Goal: Register for event/course

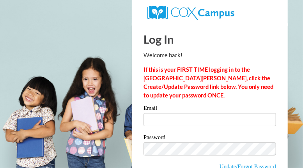
click at [205, 120] on input "Email" at bounding box center [210, 119] width 133 height 13
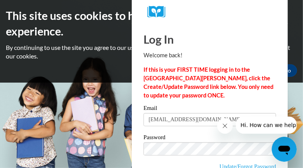
type input "[EMAIL_ADDRESS][DOMAIN_NAME]"
click at [222, 124] on icon "Close message from company" at bounding box center [225, 126] width 6 height 6
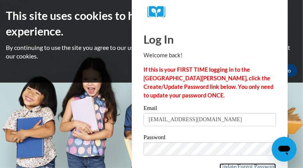
click at [239, 164] on link "Update/Forgot Password" at bounding box center [248, 167] width 57 height 6
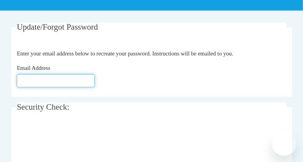
scroll to position [156, 0]
click at [66, 81] on input "Email Address" at bounding box center [56, 80] width 78 height 13
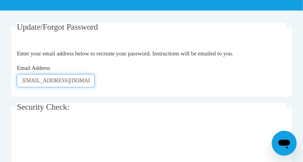
scroll to position [0, 5]
type input "[EMAIL_ADDRESS][DOMAIN_NAME]"
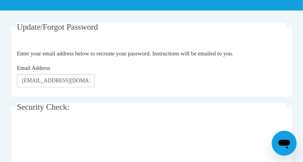
scroll to position [195, 0]
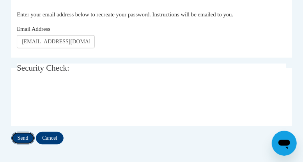
click at [21, 135] on input "Send" at bounding box center [22, 138] width 23 height 12
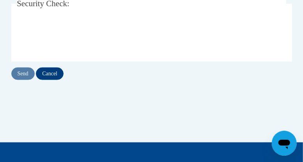
scroll to position [273, 0]
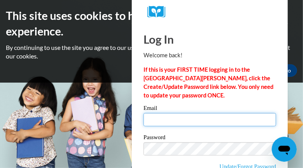
click at [251, 118] on input "Email" at bounding box center [210, 119] width 133 height 13
type input "[EMAIL_ADDRESS][DOMAIN_NAME]"
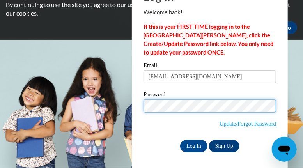
scroll to position [44, 0]
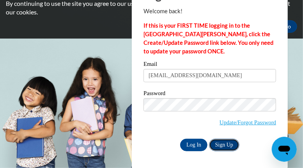
click at [226, 144] on link "Sign Up" at bounding box center [224, 145] width 30 height 12
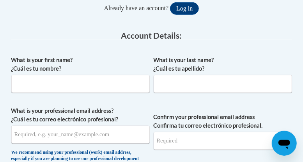
scroll to position [234, 0]
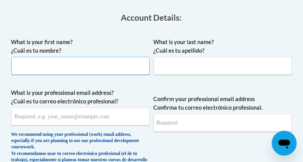
drag, startPoint x: 91, startPoint y: 65, endPoint x: 92, endPoint y: 56, distance: 9.4
click at [92, 57] on input "What is your first name? ¿Cuál es tu nombre?" at bounding box center [80, 66] width 139 height 18
type input "Connie"
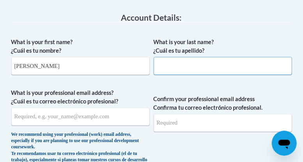
click at [198, 61] on input "What is your last name? ¿Cuál es tu apellido?" at bounding box center [223, 66] width 139 height 18
type input "Holbrooks Busby"
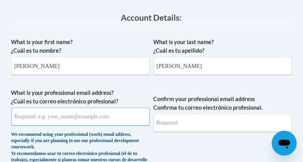
click at [118, 120] on input "What is your professional email address? ¿Cuál es tu correo electrónico profesi…" at bounding box center [80, 117] width 139 height 18
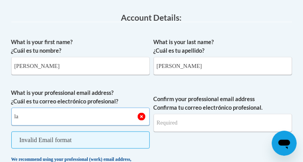
type input "l"
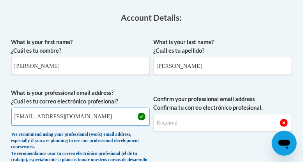
type input "carolinagirllovesthebeach@gmail.com"
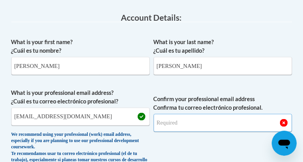
click at [194, 119] on input "Confirm your professional email address Confirma tu correo electrónico profesio…" at bounding box center [223, 123] width 139 height 18
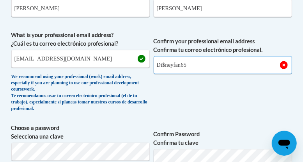
scroll to position [312, 0]
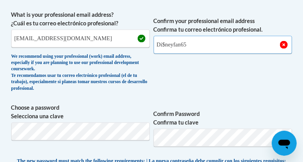
click at [194, 44] on input "Di$neyfan65" at bounding box center [223, 45] width 139 height 18
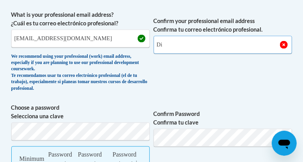
type input "D"
type input "[EMAIL_ADDRESS][DOMAIN_NAME]"
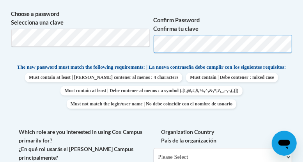
scroll to position [469, 0]
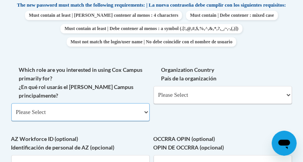
click at [146, 109] on select "Please Select College/University | Colegio/Universidad Community/Nonprofit Part…" at bounding box center [80, 112] width 139 height 18
select select "fbf2d438-af2f-41f8-98f1-81c410e29de3"
click at [11, 103] on select "Please Select College/University | Colegio/Universidad Community/Nonprofit Part…" at bounding box center [80, 112] width 139 height 18
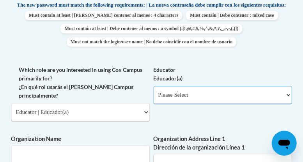
click at [183, 99] on select "Please Select Early Learning/Daycare Teacher/Family Home Care Provider | Maestr…" at bounding box center [223, 95] width 139 height 18
select select "5e2af403-4f2c-4e49-a02f-103e55d7b75b"
click at [154, 92] on select "Please Select Early Learning/Daycare Teacher/Family Home Care Provider | Maestr…" at bounding box center [223, 95] width 139 height 18
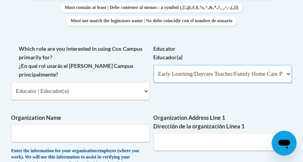
scroll to position [547, 0]
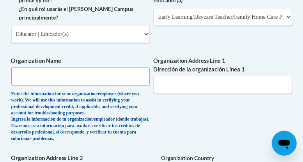
click at [78, 77] on input "Organization Name" at bounding box center [80, 76] width 139 height 18
type input "EE Butler headstart"
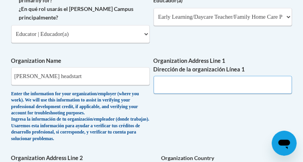
click at [198, 84] on input "Organization Address Line 1 Dirección de la organización Línea 1" at bounding box center [223, 85] width 139 height 18
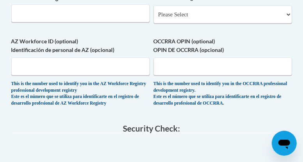
scroll to position [703, 0]
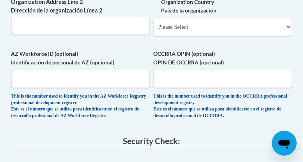
type input "2000 Athens St Gainesville,Ga"
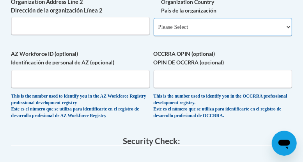
click at [208, 36] on select "Please Select United States | Estados Unidos Outside of the United States | Fue…" at bounding box center [223, 27] width 139 height 18
select select "ad49bcad-a171-4b2e-b99c-48b446064914"
click at [154, 28] on select "Please Select United States | Estados Unidos Outside of the United States | Fue…" at bounding box center [223, 27] width 139 height 18
select select
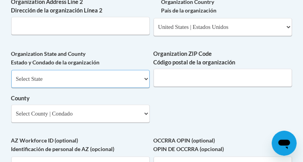
click at [132, 85] on select "Select State Alabama Alaska Arizona Arkansas California Colorado Connecticut De…" at bounding box center [80, 79] width 139 height 18
select select "[US_STATE]"
click at [11, 80] on select "Select State Alabama Alaska Arizona Arkansas California Colorado Connecticut De…" at bounding box center [80, 79] width 139 height 18
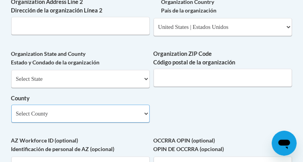
click at [118, 121] on select "Select County Appling Atkinson Bacon Baker Baldwin Banks Barrow Bartow Ben Hill…" at bounding box center [80, 114] width 139 height 18
select select "Hall"
click at [11, 115] on select "Select County Appling Atkinson Bacon Baker Baldwin Banks Barrow Bartow Ben Hill…" at bounding box center [80, 114] width 139 height 18
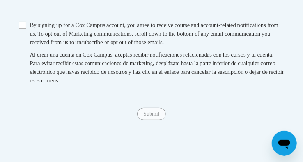
scroll to position [937, 0]
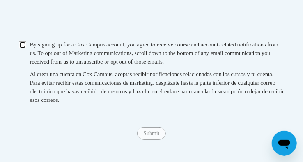
click at [21, 48] on input "Checkbox" at bounding box center [22, 44] width 7 height 7
checkbox input "true"
click at [152, 140] on input "Submit" at bounding box center [151, 133] width 28 height 12
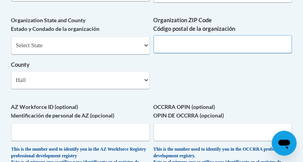
scroll to position [704, 0]
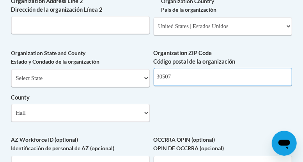
type input "30507"
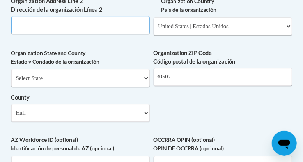
click at [84, 34] on input "Organization Address Line 2 Dirección de la organización Línea 2" at bounding box center [80, 25] width 139 height 18
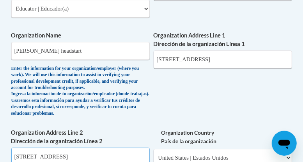
scroll to position [547, 0]
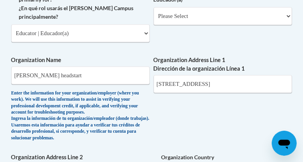
type input "1300 athens st"
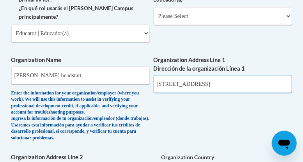
click at [170, 81] on input "2000 Athens St Gainesville,Ga" at bounding box center [223, 84] width 139 height 18
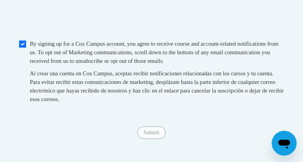
scroll to position [977, 0]
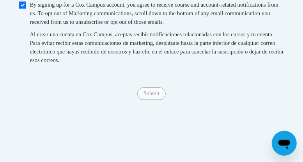
type input "1300Athens St Gainesville,Ga"
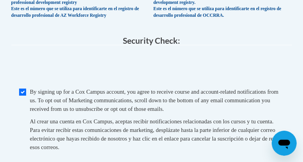
scroll to position [929, 0]
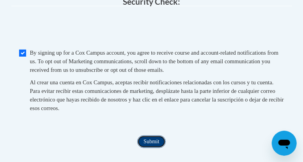
click at [151, 148] on input "Submit" at bounding box center [151, 141] width 28 height 12
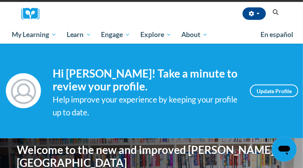
scroll to position [39, 0]
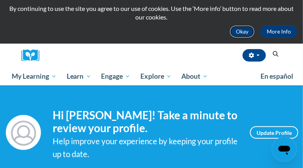
click at [239, 30] on button "Okay" at bounding box center [242, 31] width 25 height 12
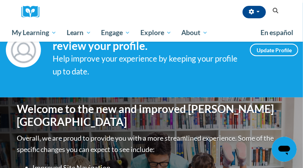
scroll to position [0, 0]
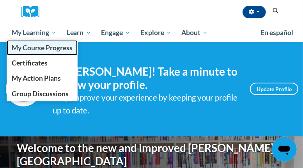
click at [27, 48] on span "My Course Progress" at bounding box center [42, 48] width 61 height 8
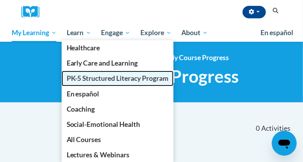
click at [73, 79] on span "PK-5 Structured Literacy Program" at bounding box center [118, 78] width 102 height 8
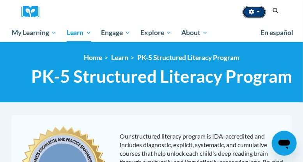
click at [259, 11] on span "button" at bounding box center [258, 12] width 3 height 2
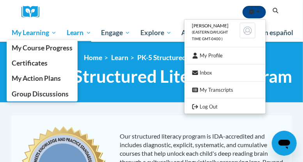
click at [25, 31] on span "My Learning" at bounding box center [34, 32] width 45 height 9
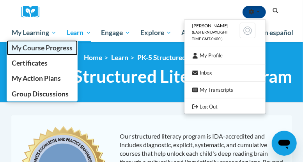
click at [31, 45] on span "My Course Progress" at bounding box center [42, 48] width 61 height 8
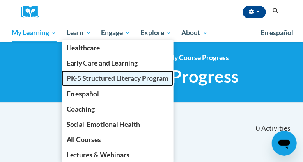
click at [80, 76] on span "PK-5 Structured Literacy Program" at bounding box center [118, 78] width 102 height 8
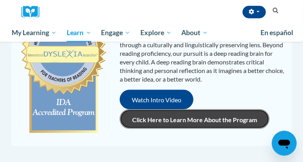
click at [149, 119] on link "Click Here to Learn More About the Program" at bounding box center [195, 119] width 150 height 20
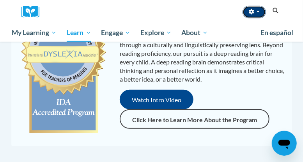
click at [255, 9] on button "button" at bounding box center [254, 12] width 23 height 12
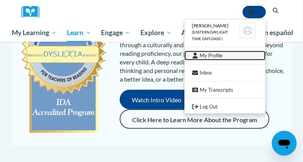
click at [212, 55] on link "My Profile" at bounding box center [225, 56] width 81 height 10
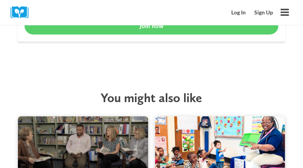
scroll to position [1249, 0]
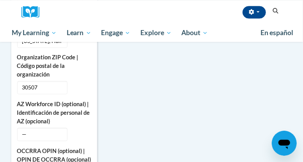
scroll to position [469, 0]
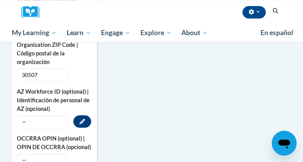
click at [57, 115] on span "—" at bounding box center [42, 121] width 50 height 13
click at [84, 115] on button "Edit" at bounding box center [82, 121] width 18 height 12
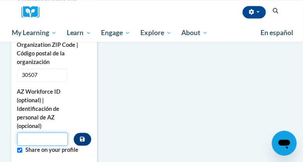
click at [47, 132] on input "Custom profile fields" at bounding box center [42, 138] width 51 height 13
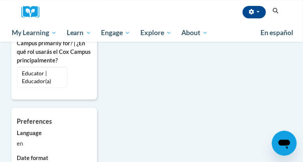
scroll to position [781, 0]
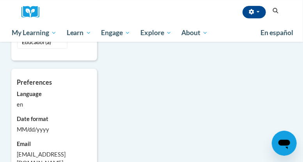
click at [279, 10] on icon "Search" at bounding box center [276, 11] width 7 height 6
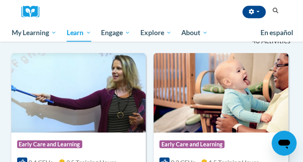
scroll to position [298, 0]
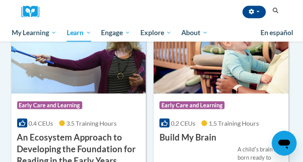
click at [275, 11] on icon "Search" at bounding box center [276, 11] width 7 height 6
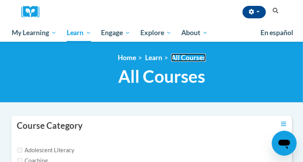
click at [180, 58] on link "All Courses" at bounding box center [188, 57] width 35 height 8
click at [73, 150] on label "Adolescent Literacy" at bounding box center [46, 150] width 58 height 9
click at [19, 149] on input "Adolescent Literacy" at bounding box center [19, 150] width 5 height 5
checkbox input "true"
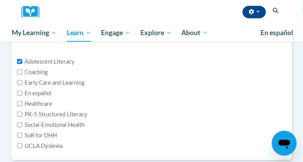
scroll to position [86, 0]
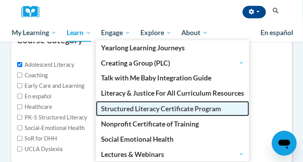
click at [115, 108] on span "Structured Literacy Certificate Program" at bounding box center [161, 109] width 120 height 8
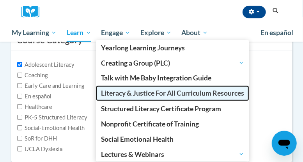
click at [134, 93] on span "Literacy & Justice For All Curriculum Resources" at bounding box center [172, 93] width 143 height 8
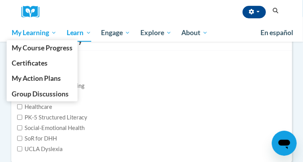
click at [36, 33] on span "My Learning" at bounding box center [34, 32] width 45 height 9
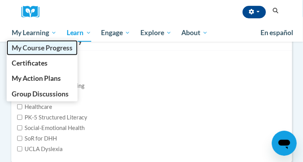
click at [44, 46] on span "My Course Progress" at bounding box center [42, 48] width 61 height 8
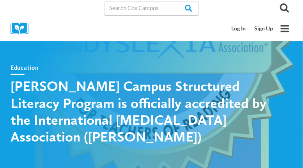
scroll to position [39, 0]
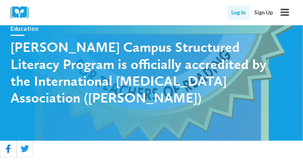
click at [240, 12] on link "Log In" at bounding box center [239, 12] width 23 height 14
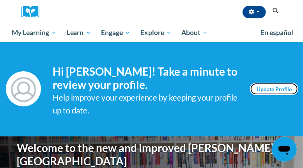
click at [270, 88] on link "Update Profile" at bounding box center [274, 89] width 48 height 12
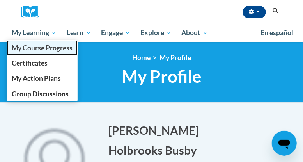
click at [43, 44] on span "My Course Progress" at bounding box center [42, 48] width 61 height 8
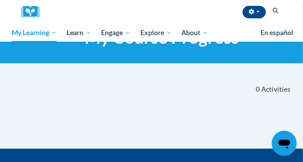
scroll to position [156, 0]
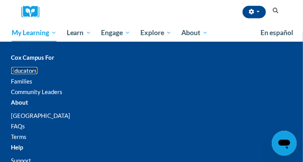
click at [21, 70] on link "Educators" at bounding box center [24, 70] width 26 height 7
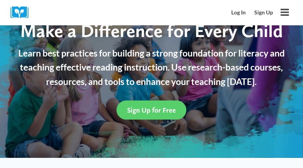
scroll to position [78, 0]
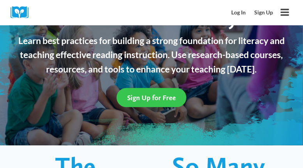
click at [141, 91] on link "Sign Up for Free" at bounding box center [152, 97] width 70 height 19
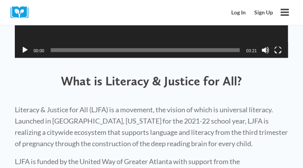
scroll to position [312, 0]
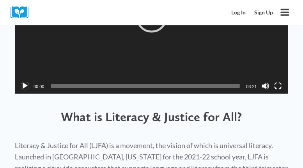
click at [23, 85] on button "Play" at bounding box center [25, 86] width 8 height 8
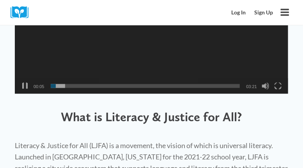
click at [91, 96] on div "Video Player https://coxcampus.org/wp-content/uploads/2025/10/ljfa_marietta_kic…" at bounding box center [151, 16] width 289 height 169
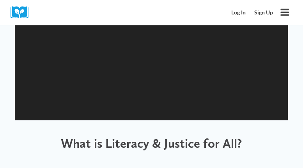
scroll to position [273, 0]
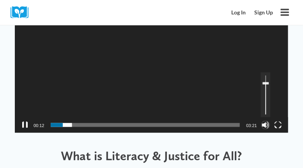
click at [266, 126] on button "Mute" at bounding box center [266, 125] width 8 height 8
click at [266, 126] on button "Unmute" at bounding box center [266, 125] width 8 height 8
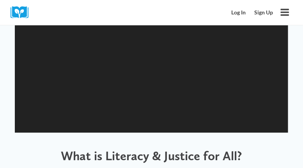
click at [301, 156] on div "Video Player https://coxcampus.org/wp-content/uploads/2025/10/ljfa_marietta_kic…" at bounding box center [151, 139] width 303 height 378
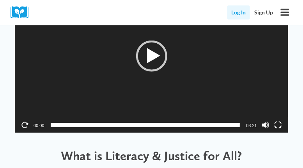
click at [237, 13] on link "Log In" at bounding box center [239, 12] width 23 height 14
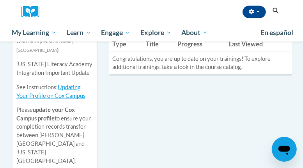
scroll to position [312, 0]
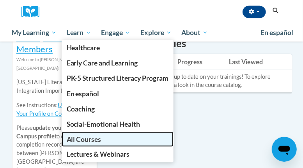
click at [73, 138] on span "All Courses" at bounding box center [84, 139] width 35 height 8
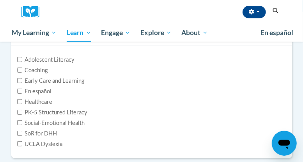
scroll to position [78, 0]
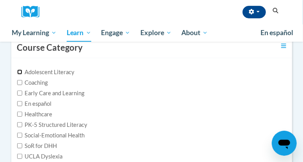
click at [18, 71] on input "Adolescent Literacy" at bounding box center [19, 71] width 5 height 5
checkbox input "true"
click at [274, 11] on icon "Search" at bounding box center [276, 11] width 7 height 6
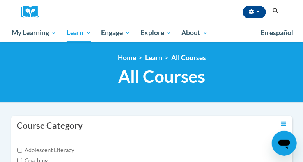
checkbox input "true"
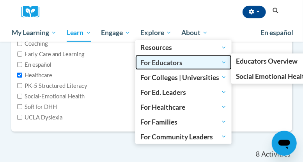
click at [153, 62] on span "For Educators" at bounding box center [184, 62] width 86 height 9
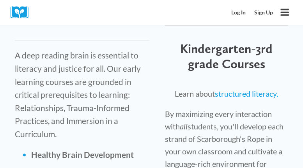
scroll to position [1484, 0]
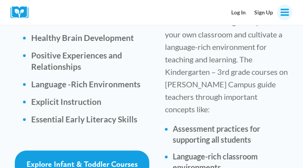
click at [285, 12] on icon "Open menu" at bounding box center [285, 12] width 9 height 7
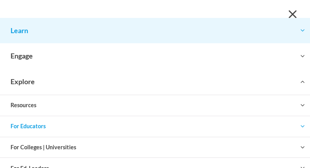
click at [32, 30] on button "Toggle child menu Expand" at bounding box center [155, 30] width 310 height 25
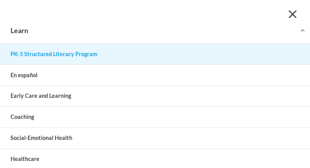
click at [34, 52] on link "PK-5 Structured Literacy Program" at bounding box center [155, 54] width 310 height 21
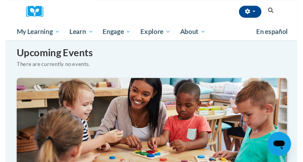
scroll to position [586, 0]
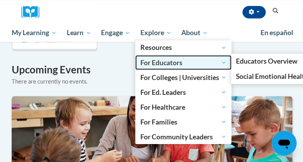
click at [150, 62] on span "For Educators" at bounding box center [184, 62] width 86 height 9
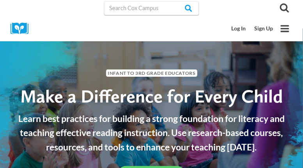
scroll to position [39, 0]
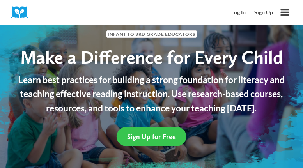
click at [143, 137] on span "Sign Up for Free" at bounding box center [151, 137] width 49 height 8
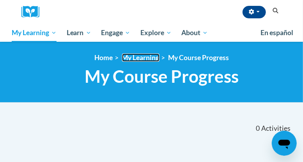
click at [135, 57] on link "My Learning" at bounding box center [140, 57] width 37 height 8
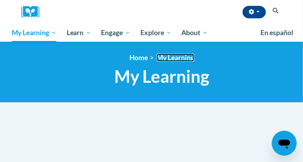
click at [169, 58] on link "My Learning" at bounding box center [175, 57] width 37 height 8
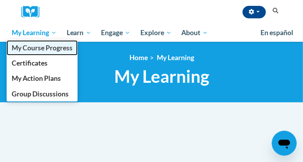
click at [30, 46] on span "My Course Progress" at bounding box center [42, 48] width 61 height 8
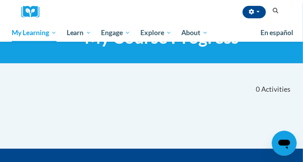
click at [53, 90] on nav "«« « 1-0 » »» 0 Activities CEUs" at bounding box center [151, 89] width 293 height 25
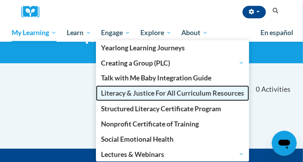
click at [106, 94] on span "Literacy & Justice For All Curriculum Resources" at bounding box center [172, 93] width 143 height 8
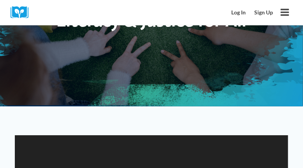
click at [116, 69] on div "Infant to PK Educators and Families Literacy & Justice for All" at bounding box center [151, 8] width 303 height 195
click at [235, 15] on link "Log In" at bounding box center [239, 12] width 23 height 14
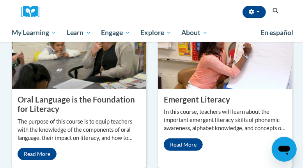
scroll to position [937, 0]
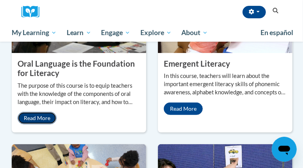
click at [30, 112] on link "Read More" at bounding box center [37, 118] width 39 height 12
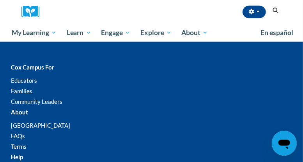
scroll to position [429, 0]
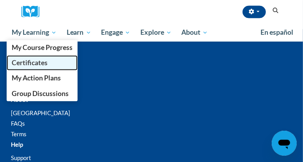
click at [36, 61] on span "Certificates" at bounding box center [30, 63] width 36 height 8
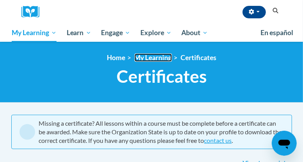
click at [144, 59] on link "My Learning" at bounding box center [153, 57] width 37 height 8
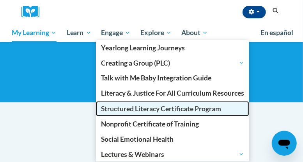
click at [123, 108] on span "Structured Literacy Certificate Program" at bounding box center [161, 109] width 120 height 8
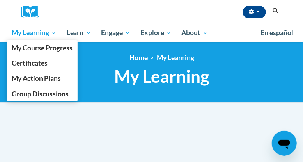
click at [35, 34] on span "My Learning" at bounding box center [34, 32] width 45 height 9
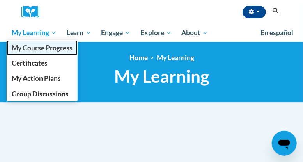
click at [37, 46] on span "My Course Progress" at bounding box center [42, 48] width 61 height 8
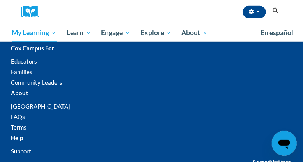
scroll to position [156, 0]
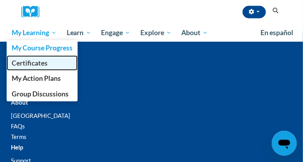
click at [27, 62] on span "Certificates" at bounding box center [30, 63] width 36 height 8
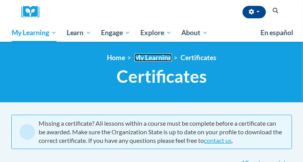
click at [151, 57] on link "My Learning" at bounding box center [153, 57] width 37 height 8
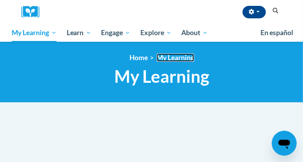
click at [169, 59] on link "My Learning" at bounding box center [175, 57] width 37 height 8
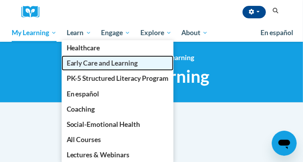
click at [80, 62] on span "Early Care and Learning" at bounding box center [102, 63] width 71 height 8
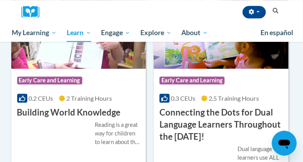
scroll to position [664, 0]
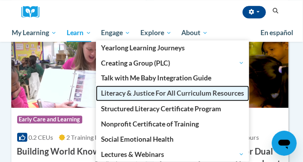
click at [118, 91] on span "Literacy & Justice For All Curriculum Resources" at bounding box center [172, 93] width 143 height 8
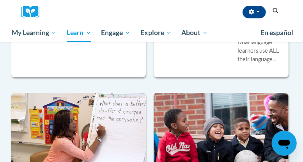
scroll to position [781, 0]
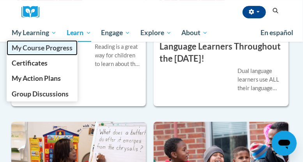
click at [29, 46] on span "My Course Progress" at bounding box center [42, 48] width 61 height 8
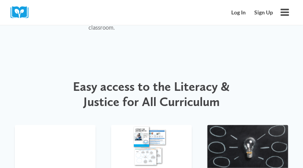
scroll to position [1132, 0]
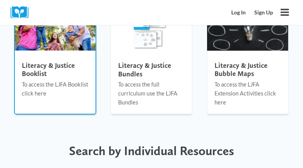
click at [39, 61] on h4 "Literacy & Justice Booklist" at bounding box center [55, 69] width 67 height 17
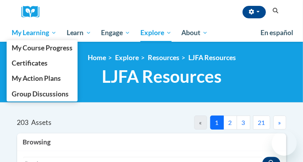
click at [34, 36] on span "My Learning" at bounding box center [34, 32] width 45 height 9
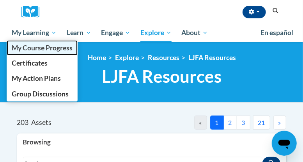
click at [31, 44] on span "My Course Progress" at bounding box center [42, 48] width 61 height 8
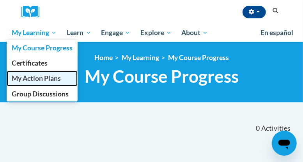
click at [37, 77] on span "My Action Plans" at bounding box center [36, 78] width 49 height 8
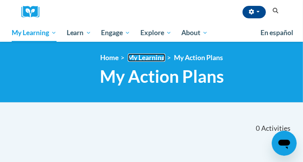
click at [146, 57] on link "My Learning" at bounding box center [146, 57] width 37 height 8
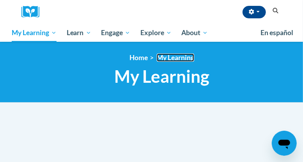
click at [172, 58] on link "My Learning" at bounding box center [175, 57] width 37 height 8
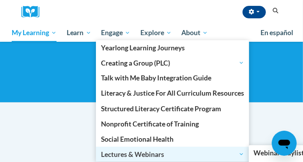
click at [116, 155] on span "Lectures & Webinars" at bounding box center [172, 154] width 143 height 9
click at [116, 152] on span "Lectures & Webinars" at bounding box center [172, 154] width 143 height 9
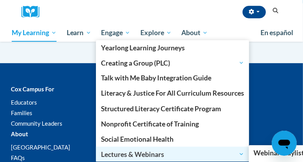
scroll to position [117, 0]
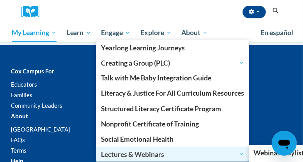
click at [116, 152] on span "Lectures & Webinars" at bounding box center [172, 154] width 143 height 9
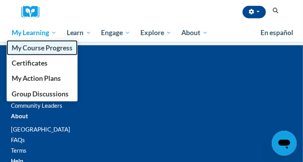
click at [39, 48] on span "My Course Progress" at bounding box center [42, 48] width 61 height 8
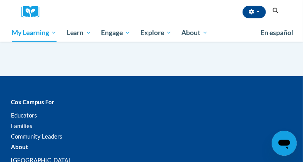
scroll to position [148, 0]
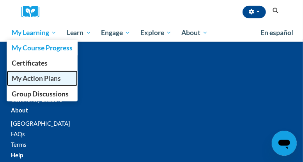
click at [34, 78] on span "My Action Plans" at bounding box center [36, 78] width 49 height 8
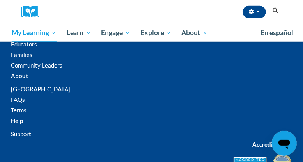
scroll to position [195, 0]
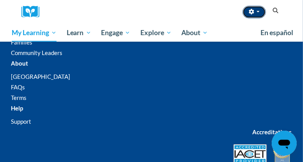
click at [256, 10] on button "button" at bounding box center [254, 12] width 23 height 12
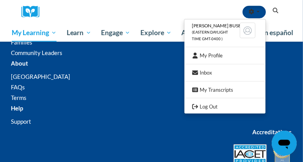
click at [228, 33] on span "(Eastern Daylight Time GMT-0400 )" at bounding box center [210, 35] width 36 height 11
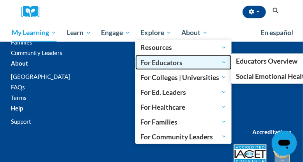
click at [163, 61] on span "For Educators" at bounding box center [184, 62] width 86 height 9
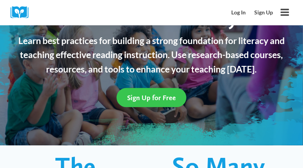
click at [151, 93] on link "Sign Up for Free" at bounding box center [152, 97] width 70 height 19
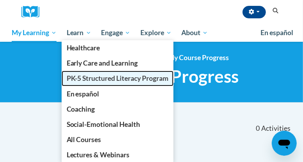
click at [83, 76] on span "PK-5 Structured Literacy Program" at bounding box center [118, 78] width 102 height 8
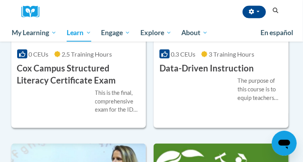
scroll to position [312, 0]
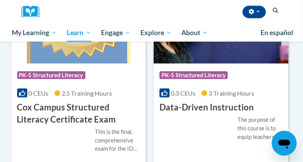
click at [47, 74] on span "PK-5 Structured Literacy" at bounding box center [51, 75] width 68 height 8
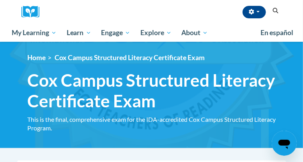
scroll to position [117, 0]
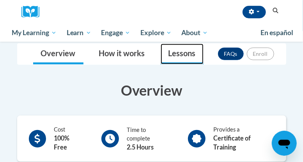
click at [185, 55] on link "Lessons" at bounding box center [182, 54] width 43 height 21
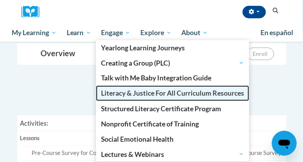
click at [107, 90] on span "Literacy & Justice For All Curriculum Resources" at bounding box center [172, 93] width 143 height 8
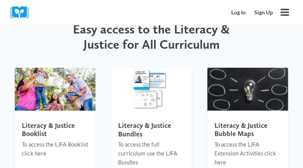
scroll to position [1093, 0]
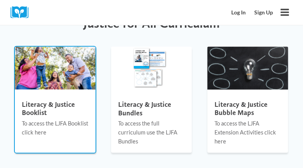
click at [41, 100] on h4 "Literacy & Justice Booklist" at bounding box center [55, 108] width 67 height 17
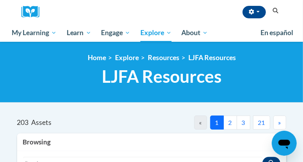
click at [279, 122] on span "»" at bounding box center [280, 122] width 3 height 7
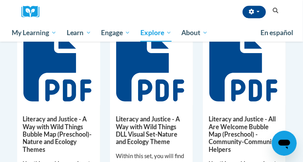
scroll to position [273, 0]
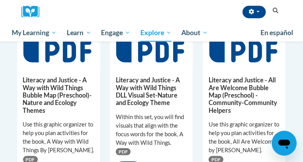
drag, startPoint x: 40, startPoint y: 89, endPoint x: 44, endPoint y: 87, distance: 4.2
click at [43, 87] on h5 "Literacy and Justice - A Way with Wild Things Bubble Map (Preschool)-Nature and…" at bounding box center [58, 95] width 71 height 38
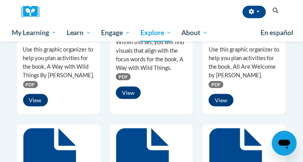
scroll to position [351, 0]
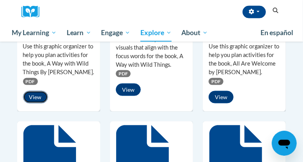
click at [39, 94] on button "View" at bounding box center [35, 97] width 25 height 12
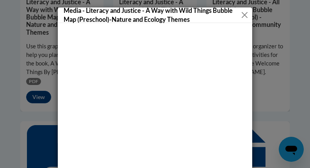
click at [241, 13] on button "Close" at bounding box center [244, 15] width 7 height 10
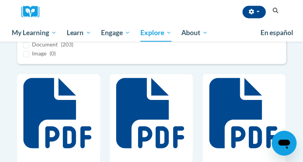
scroll to position [195, 0]
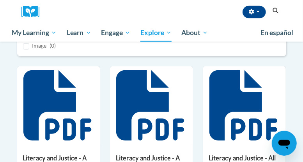
click at [52, 83] on icon at bounding box center [57, 105] width 68 height 70
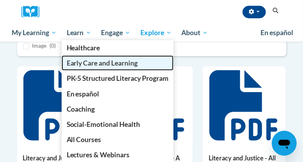
click at [78, 65] on span "Early Care and Learning" at bounding box center [102, 63] width 71 height 8
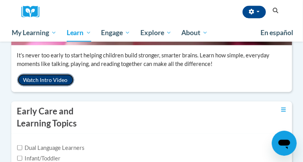
click at [53, 78] on button "Watch Intro Video" at bounding box center [45, 80] width 57 height 12
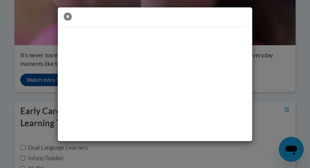
click at [68, 16] on icon "button" at bounding box center [68, 16] width 8 height 8
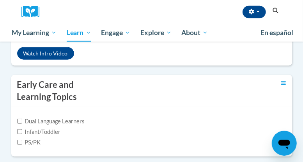
scroll to position [273, 0]
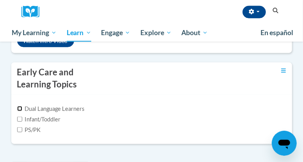
click at [21, 109] on input "Dual Language Learners" at bounding box center [19, 108] width 5 height 5
checkbox input "true"
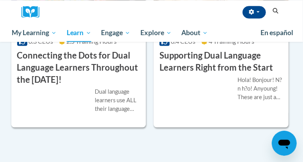
scroll to position [508, 0]
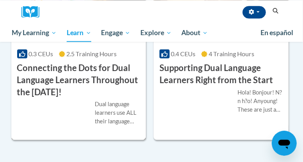
click at [88, 68] on h3 "Connecting the Dots for Dual Language Learners Throughout the [DATE]!" at bounding box center [78, 80] width 123 height 36
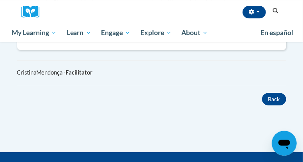
scroll to position [633, 0]
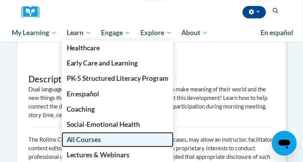
click at [73, 141] on span "All Courses" at bounding box center [84, 139] width 35 height 8
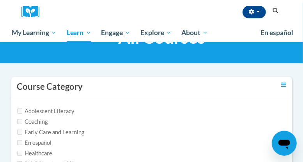
scroll to position [78, 0]
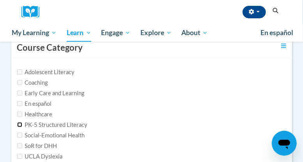
drag, startPoint x: 17, startPoint y: 121, endPoint x: 22, endPoint y: 126, distance: 6.6
click at [18, 122] on input "PK-5 Structured Literacy" at bounding box center [19, 124] width 5 height 5
checkbox input "true"
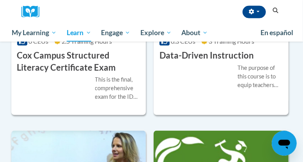
scroll to position [312, 0]
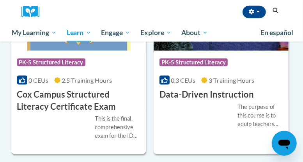
click at [68, 60] on span "PK-5 Structured Literacy" at bounding box center [51, 63] width 68 height 8
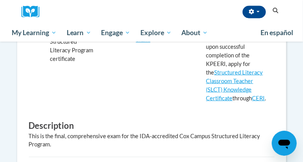
scroll to position [312, 0]
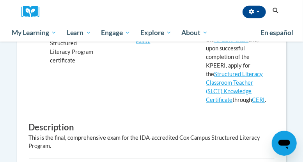
click at [225, 69] on p "Passing this final, comprehensive exam and obtaining the program certificate wi…" at bounding box center [238, 49] width 62 height 112
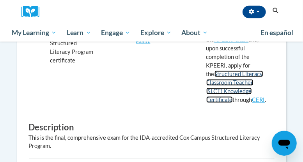
click at [229, 71] on link "Structured Literacy Classroom Teacher (SLCT) Knowledge Certificate" at bounding box center [235, 87] width 57 height 32
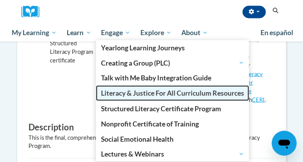
click at [107, 93] on span "Literacy & Justice For All Curriculum Resources" at bounding box center [172, 93] width 143 height 8
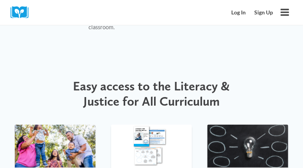
scroll to position [1132, 0]
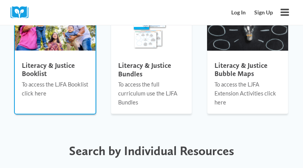
click at [62, 80] on p "To access the LJFA Booklist click here" at bounding box center [55, 89] width 67 height 18
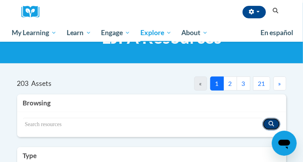
click at [271, 121] on icon "Search resources" at bounding box center [271, 123] width 5 height 5
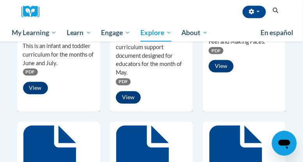
scroll to position [390, 0]
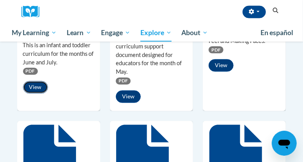
click at [33, 87] on button "View" at bounding box center [35, 87] width 25 height 12
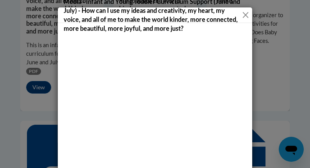
click at [243, 14] on button "Close" at bounding box center [245, 15] width 5 height 10
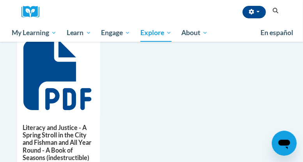
scroll to position [1015, 0]
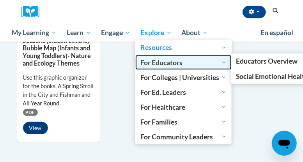
click at [151, 61] on span "For Educators" at bounding box center [184, 62] width 86 height 9
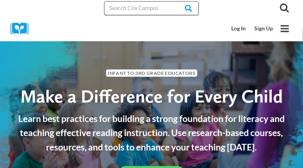
click at [160, 5] on input "Search in [URL][DOMAIN_NAME]" at bounding box center [151, 8] width 95 height 14
type input "playground rules"
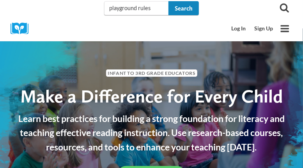
click at [185, 7] on input "Search" at bounding box center [184, 8] width 30 height 14
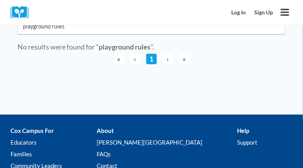
scroll to position [78, 0]
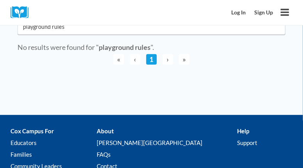
click at [150, 58] on link "1" at bounding box center [151, 59] width 11 height 11
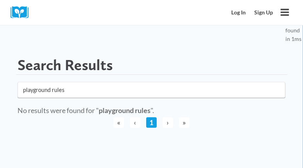
scroll to position [0, 0]
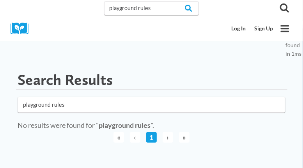
click at [100, 103] on input "playground rules" at bounding box center [152, 105] width 268 height 16
click at [243, 30] on link "Log In" at bounding box center [239, 28] width 23 height 14
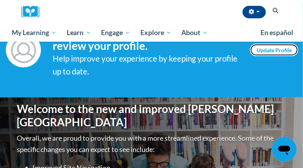
click at [280, 47] on link "Update Profile" at bounding box center [274, 50] width 48 height 12
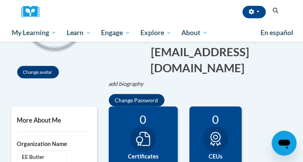
scroll to position [156, 0]
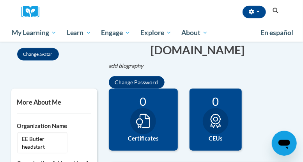
click at [144, 108] on div at bounding box center [143, 121] width 26 height 27
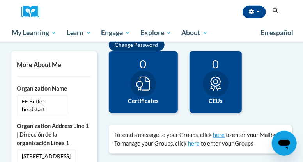
scroll to position [195, 0]
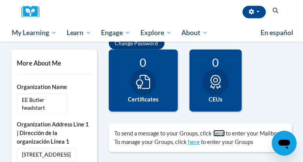
click at [219, 130] on link "here" at bounding box center [220, 133] width 12 height 7
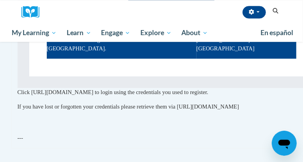
scroll to position [508, 0]
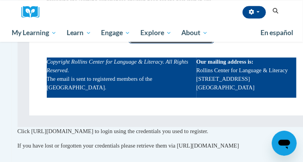
click at [169, 43] on link "Explore [GEOGRAPHIC_DATA]" at bounding box center [171, 34] width 87 height 18
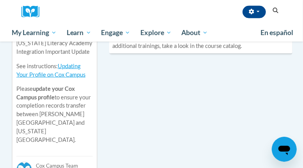
scroll to position [312, 0]
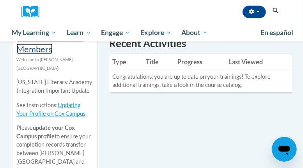
click at [44, 51] on link "ATTN [US_STATE] Members" at bounding box center [50, 43] width 69 height 23
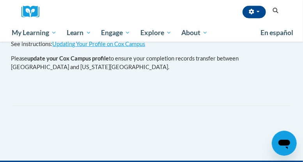
scroll to position [234, 0]
